Goal: Submit feedback/report problem

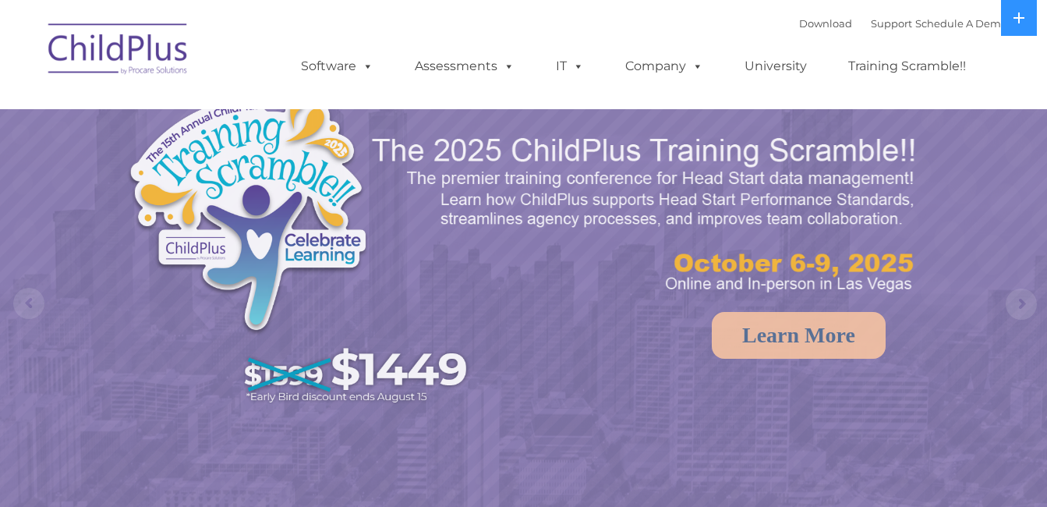
select select "MEDIUM"
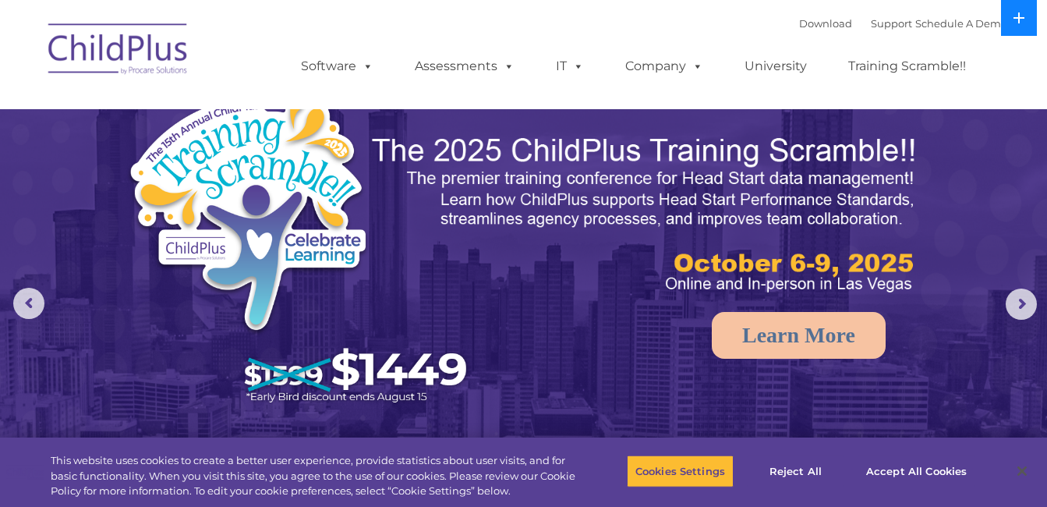
click at [1013, 15] on icon at bounding box center [1018, 18] width 12 height 12
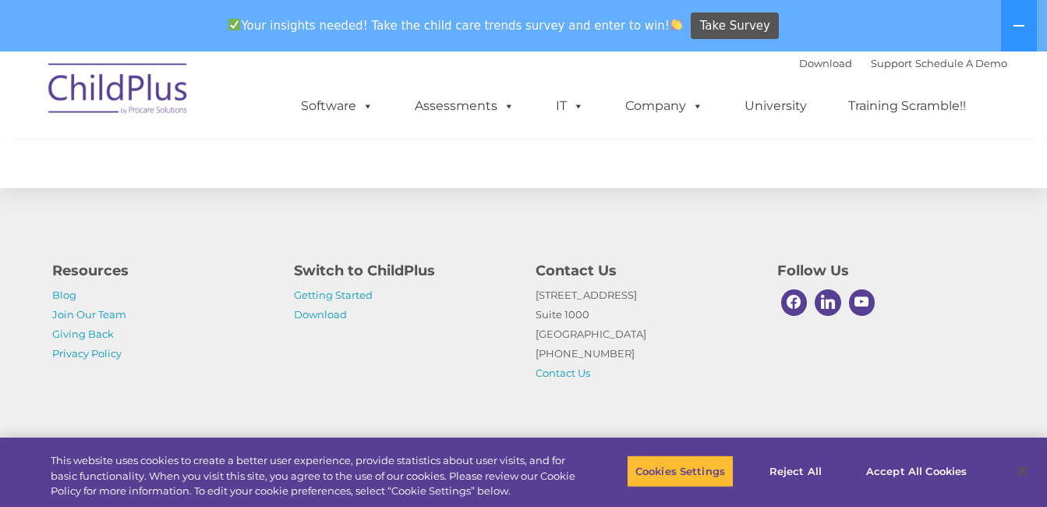
scroll to position [1846, 0]
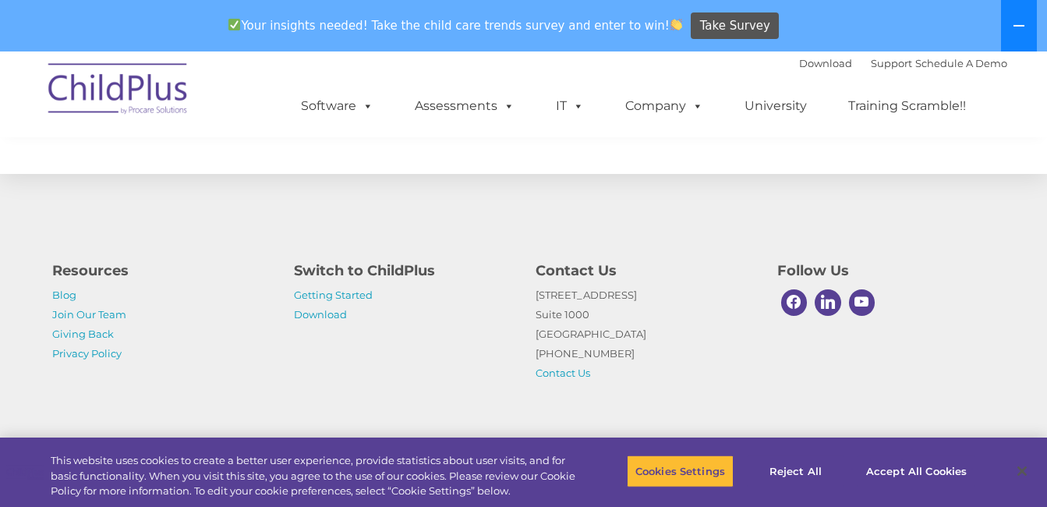
click at [1004, 16] on button at bounding box center [1019, 25] width 36 height 51
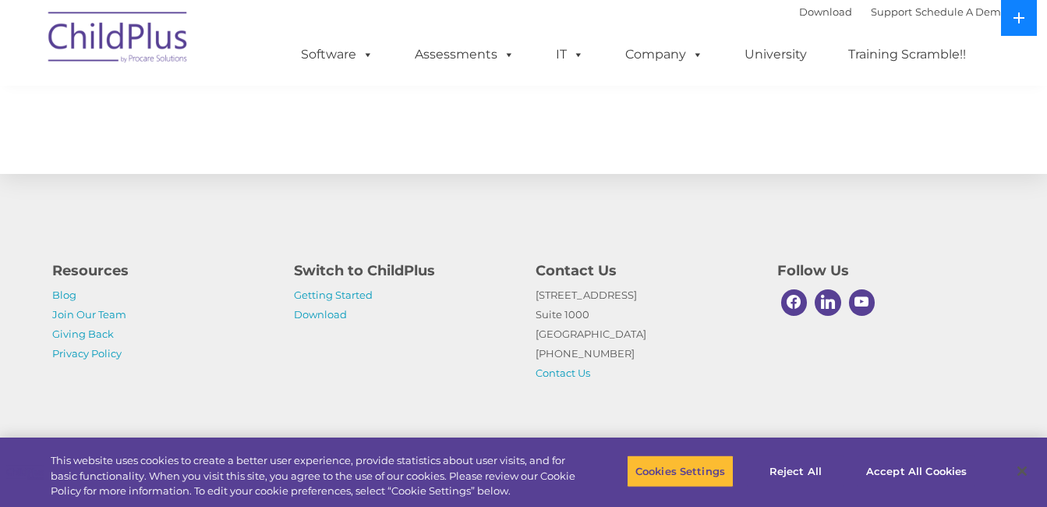
scroll to position [1794, 0]
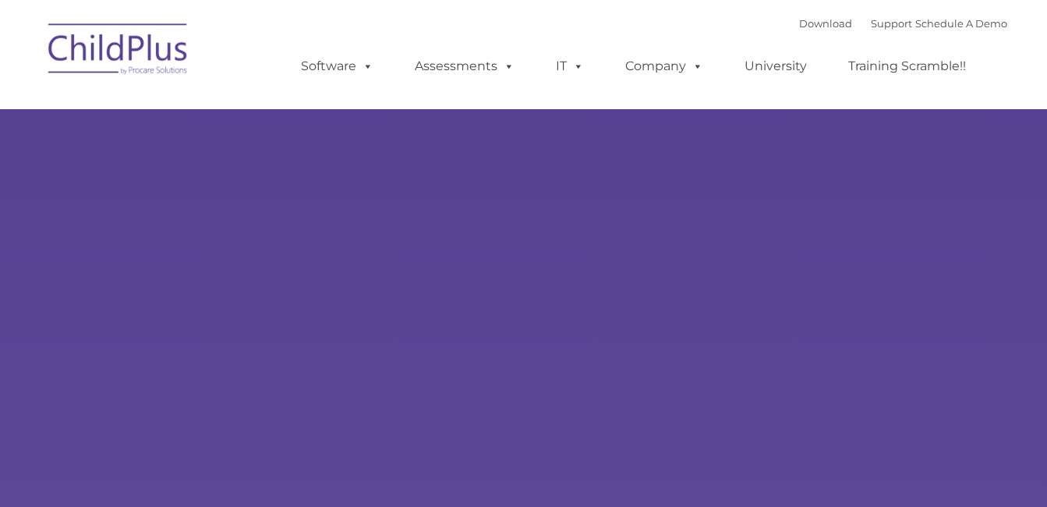
type input ""
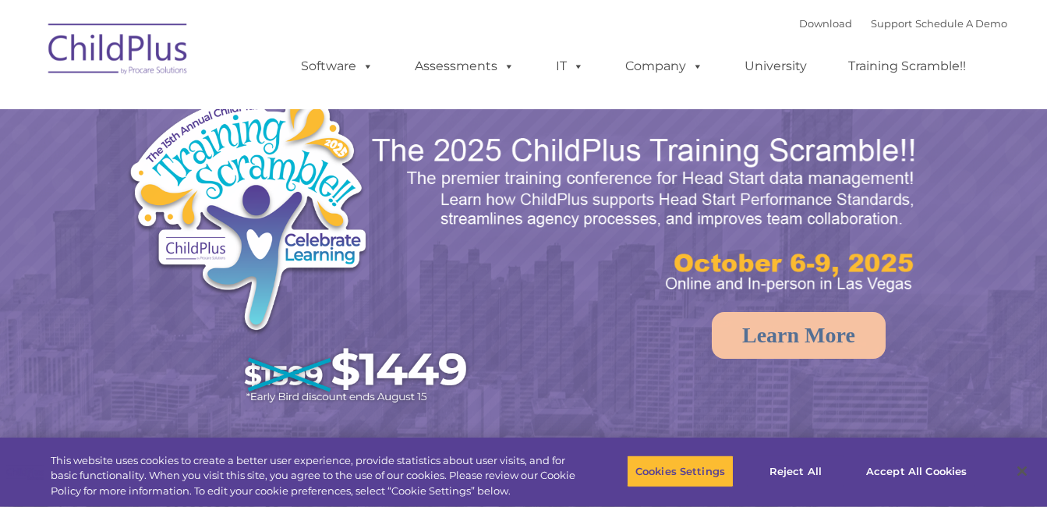
select select "MEDIUM"
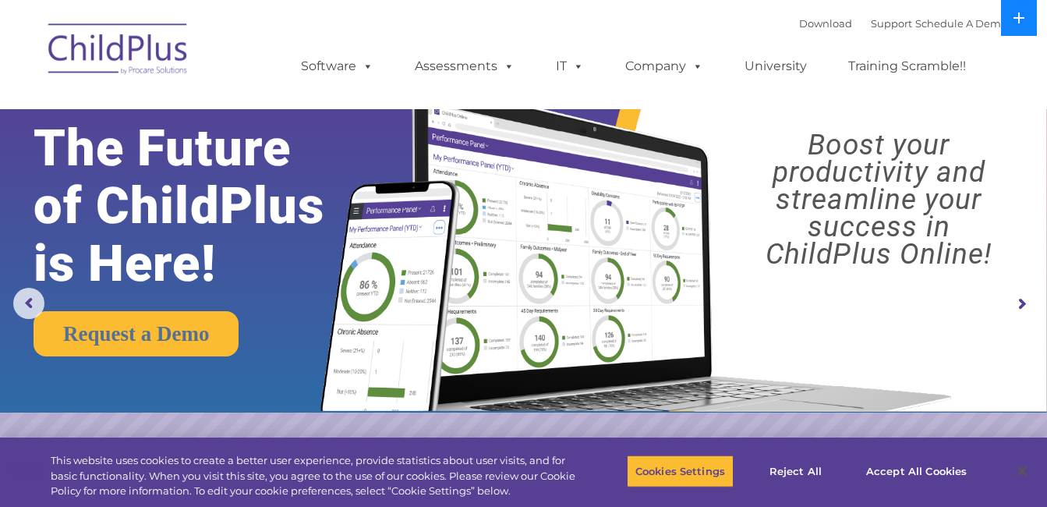
click at [1006, 11] on button at bounding box center [1019, 18] width 36 height 36
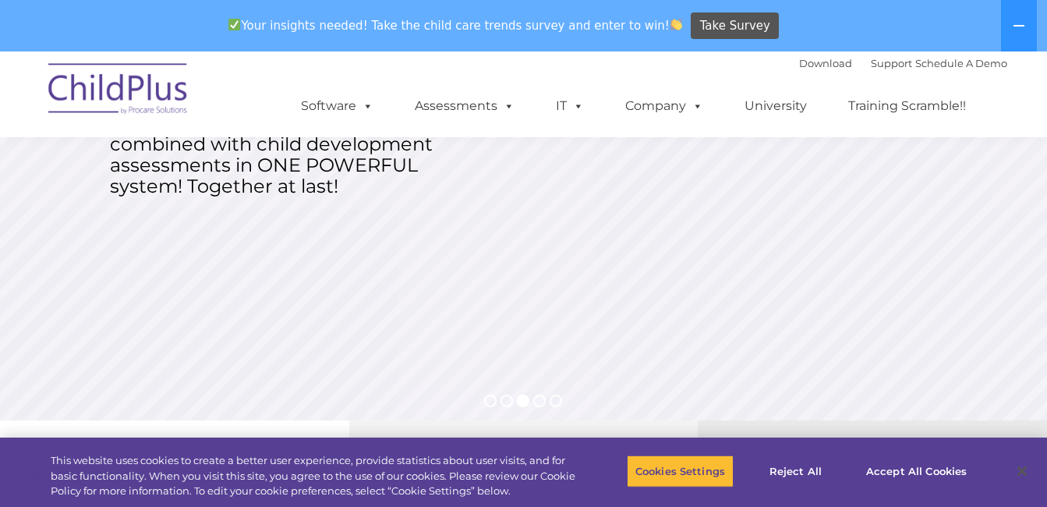
scroll to position [249, 0]
